Goal: Information Seeking & Learning: Learn about a topic

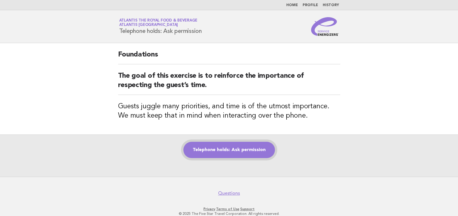
click at [234, 151] on link "Telephone holds: Ask permission" at bounding box center [229, 150] width 92 height 16
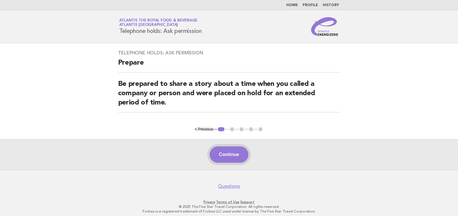
click at [246, 153] on button "Continue" at bounding box center [229, 155] width 39 height 16
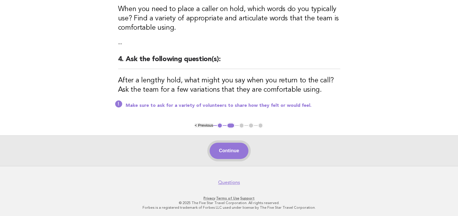
click at [218, 145] on button "Continue" at bounding box center [229, 151] width 39 height 16
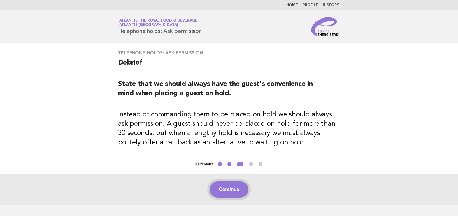
click at [227, 194] on button "Continue" at bounding box center [229, 190] width 39 height 16
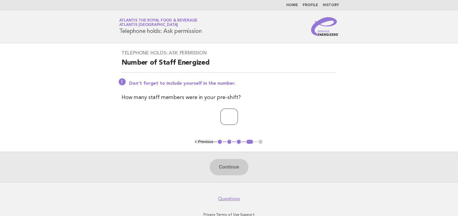
click at [234, 124] on input "number" at bounding box center [228, 117] width 17 height 16
type input "**"
click at [226, 162] on button "Continue" at bounding box center [229, 167] width 39 height 16
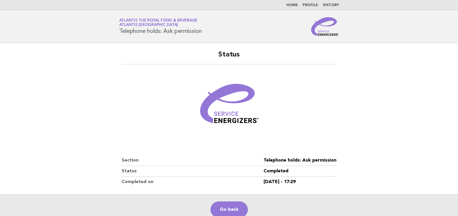
drag, startPoint x: 248, startPoint y: 146, endPoint x: 259, endPoint y: 145, distance: 10.6
click at [289, 7] on link "Home" at bounding box center [292, 4] width 12 height 3
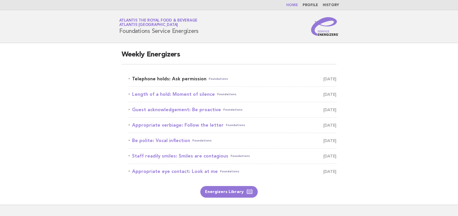
click at [179, 82] on link "Telephone holds: Ask permission Foundations August 20" at bounding box center [233, 79] width 208 height 8
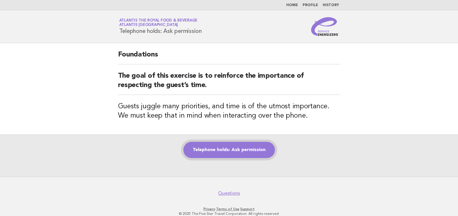
click at [236, 152] on link "Telephone holds: Ask permission" at bounding box center [229, 150] width 92 height 16
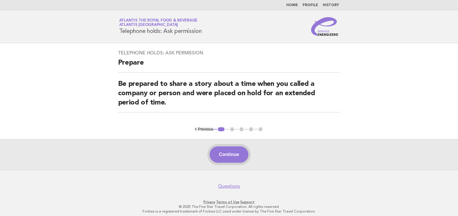
click at [240, 156] on button "Continue" at bounding box center [229, 155] width 39 height 16
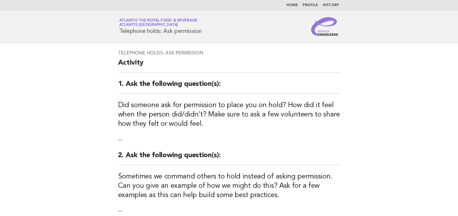
click at [297, 6] on link "Home" at bounding box center [292, 4] width 12 height 3
click at [293, 6] on link "Home" at bounding box center [292, 4] width 12 height 3
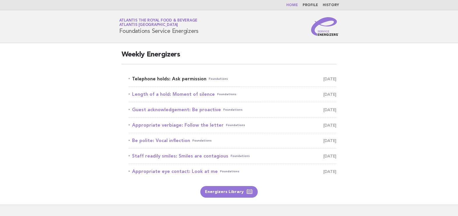
click at [192, 80] on link "Telephone holds: Ask permission Foundations [DATE]" at bounding box center [233, 79] width 208 height 8
click at [206, 99] on link "Length of a hold: Moment of silence Foundations August 21" at bounding box center [233, 94] width 208 height 8
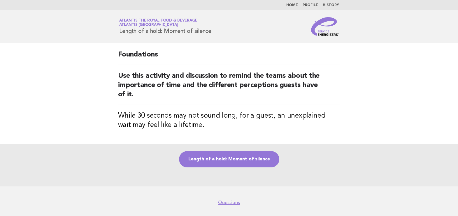
click at [96, 8] on nav "Home Profile History" at bounding box center [229, 5] width 458 height 10
drag, startPoint x: 113, startPoint y: 31, endPoint x: 213, endPoint y: 33, distance: 100.3
click at [213, 33] on div "Service Energizers Atlantis the Royal Food & Beverage Atlantis [GEOGRAPHIC_DATA…" at bounding box center [229, 26] width 236 height 19
copy h1 "Length of a hold: Moment of silence"
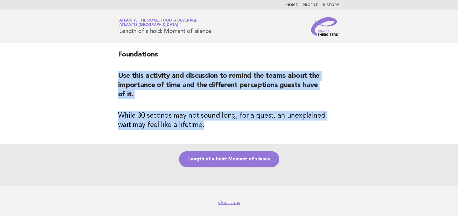
drag, startPoint x: 191, startPoint y: 128, endPoint x: 115, endPoint y: 77, distance: 91.4
click at [115, 77] on div "Foundations Use this activity and discussion to remind the teams about the impo…" at bounding box center [229, 93] width 236 height 101
copy div "Use this activity and discussion to remind the teams about the importance of ti…"
